Goal: Task Accomplishment & Management: Manage account settings

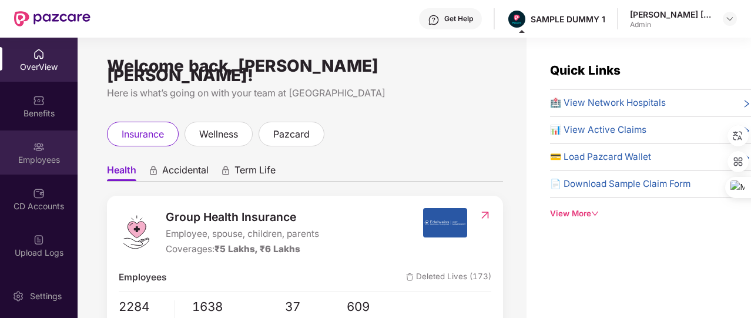
click at [43, 170] on div "Employees" at bounding box center [39, 152] width 78 height 44
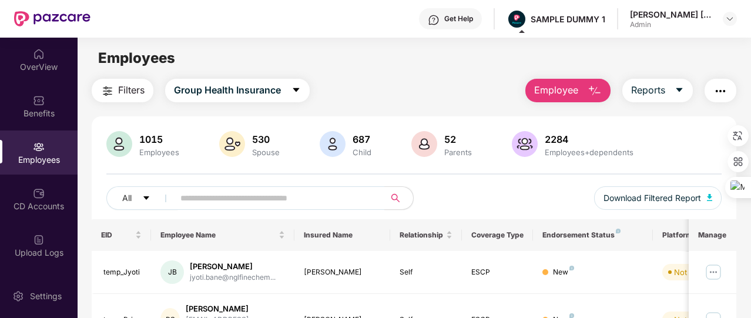
click at [552, 88] on span "Employee" at bounding box center [556, 90] width 44 height 15
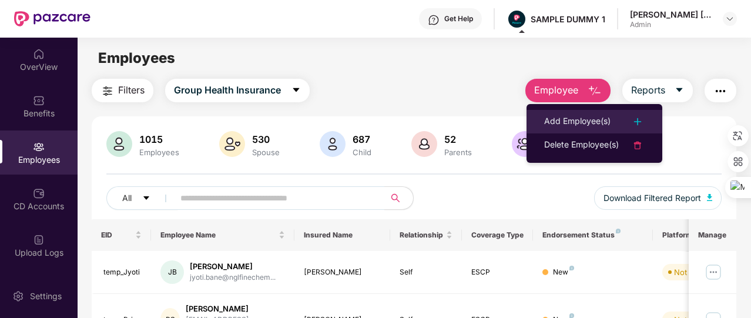
click at [550, 118] on div "Add Employee(s)" at bounding box center [577, 122] width 66 height 14
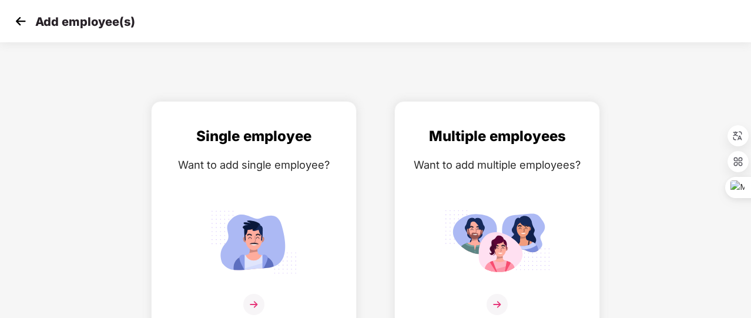
click at [27, 15] on img at bounding box center [21, 21] width 18 height 18
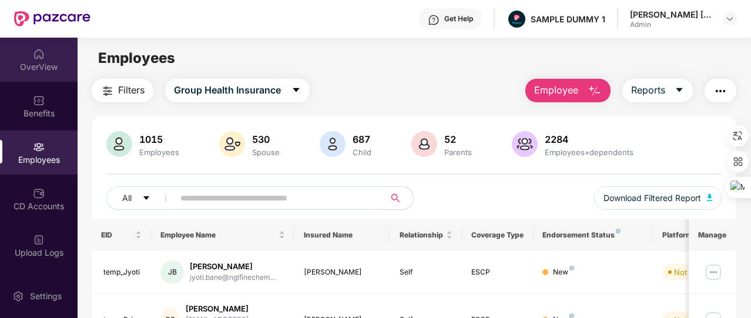
click at [39, 53] on img at bounding box center [39, 54] width 12 height 12
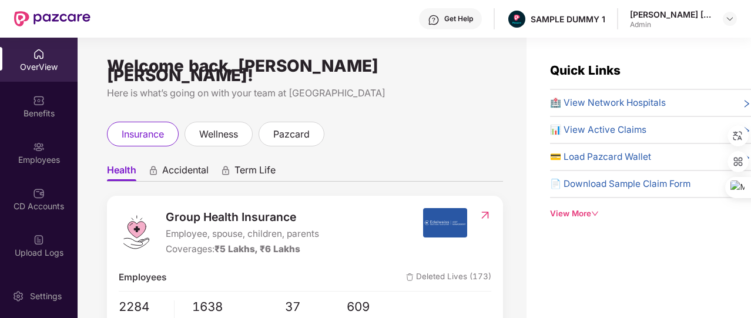
scroll to position [38, 0]
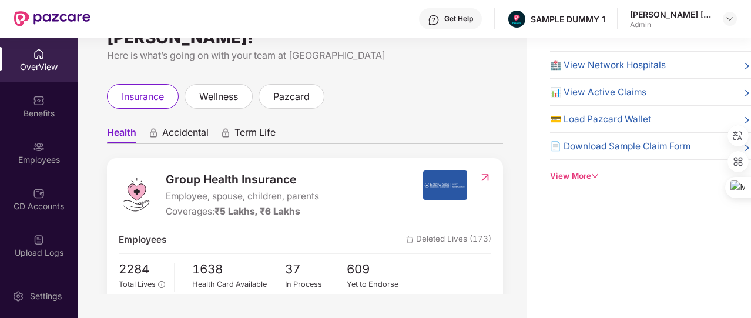
click at [597, 178] on div "View More" at bounding box center [650, 176] width 201 height 12
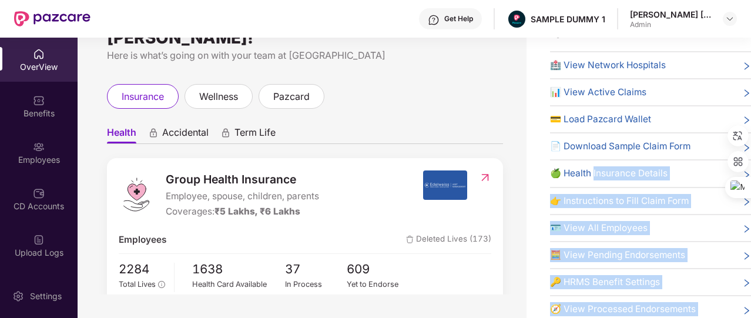
click at [597, 178] on div "Quick Links 🏥 View Network Hospitals 📊 View Active Claims 💳 Load Pazcard Wallet…" at bounding box center [650, 197] width 201 height 349
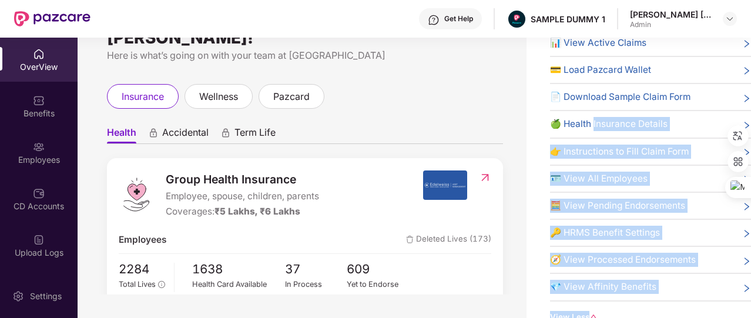
click at [602, 226] on span "🔑 HRMS Benefit Settings" at bounding box center [605, 233] width 110 height 14
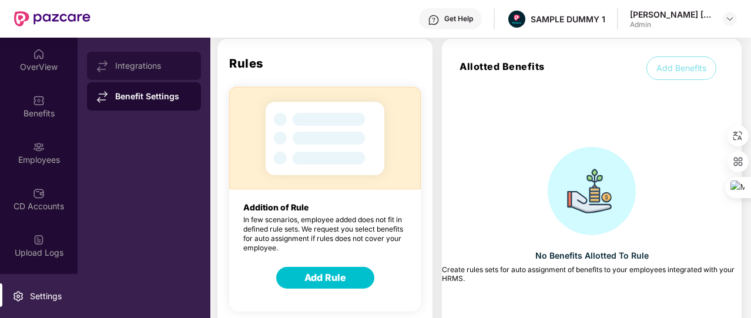
click at [130, 59] on div "Integrations" at bounding box center [144, 66] width 114 height 28
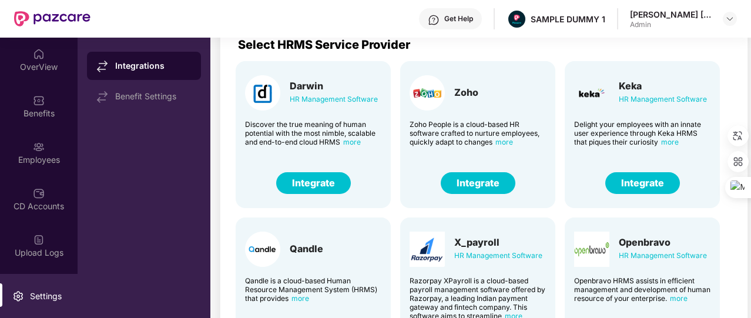
scroll to position [0, 0]
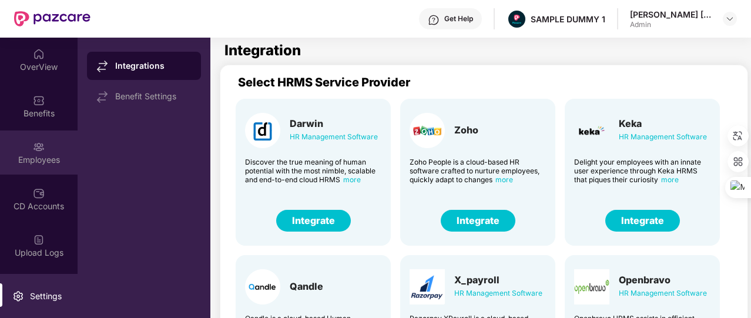
click at [54, 156] on div "Employees" at bounding box center [39, 160] width 78 height 12
